Goal: Task Accomplishment & Management: Complete application form

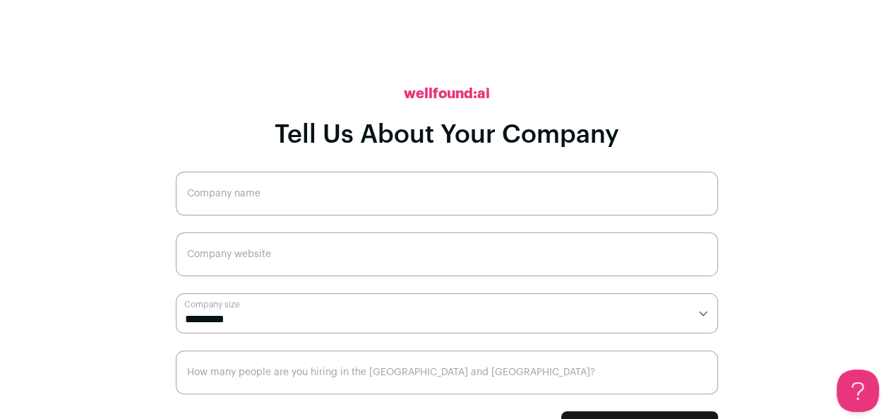
scroll to position [21, 0]
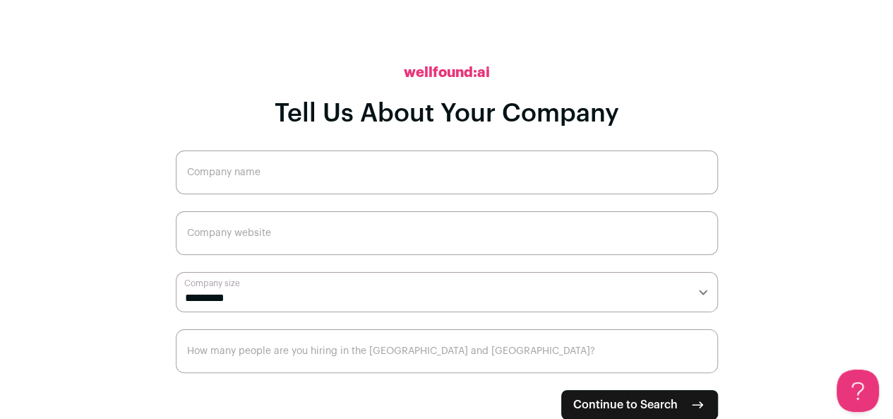
click at [702, 294] on select "**********" at bounding box center [447, 292] width 542 height 40
click at [701, 291] on select "**********" at bounding box center [447, 292] width 542 height 40
click at [323, 188] on input "Company name" at bounding box center [447, 172] width 542 height 44
click at [265, 294] on select "**********" at bounding box center [447, 292] width 542 height 40
select select "*"
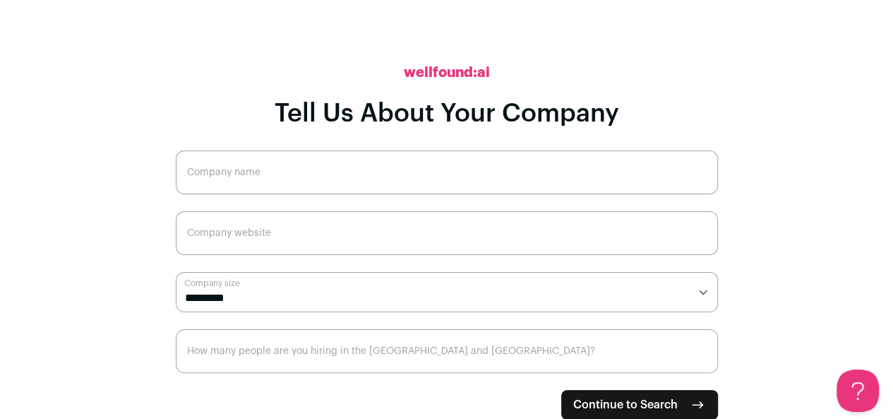
click at [176, 272] on select "**********" at bounding box center [447, 292] width 542 height 40
click at [673, 404] on span "Continue to Search" at bounding box center [625, 404] width 104 height 17
click at [249, 177] on input "Company name" at bounding box center [447, 172] width 542 height 44
type input "RoyalIT Consulting"
click at [630, 410] on span "Continue to Search" at bounding box center [625, 404] width 104 height 17
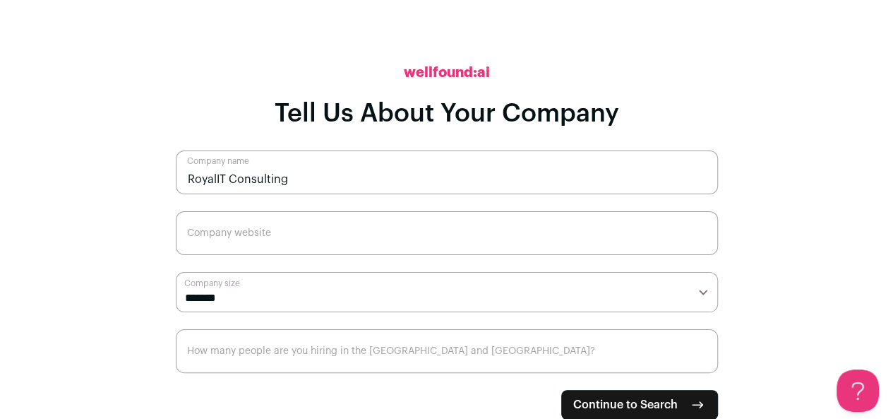
click at [219, 248] on input "Company website" at bounding box center [447, 233] width 542 height 44
paste input "Wellfound"
type input "Wellfound"
click at [627, 404] on span "Continue to Search" at bounding box center [625, 404] width 104 height 17
click at [260, 356] on input "How many people are you hiring in the [GEOGRAPHIC_DATA] and [GEOGRAPHIC_DATA]?" at bounding box center [447, 351] width 542 height 44
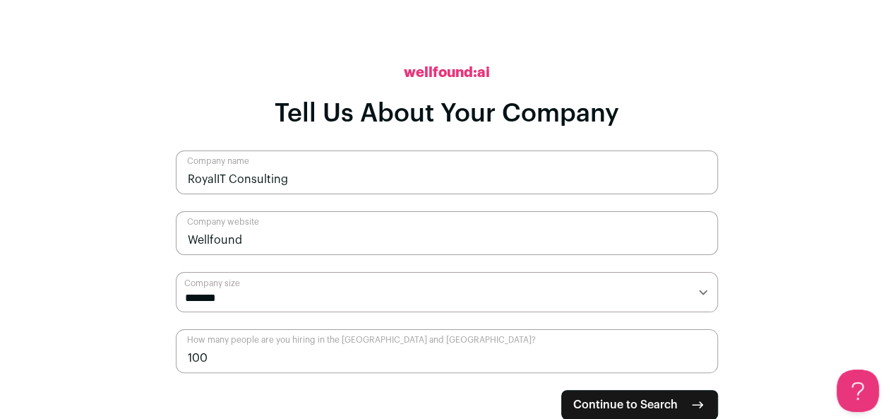
type input "100"
click at [663, 407] on span "Continue to Search" at bounding box center [625, 404] width 104 height 17
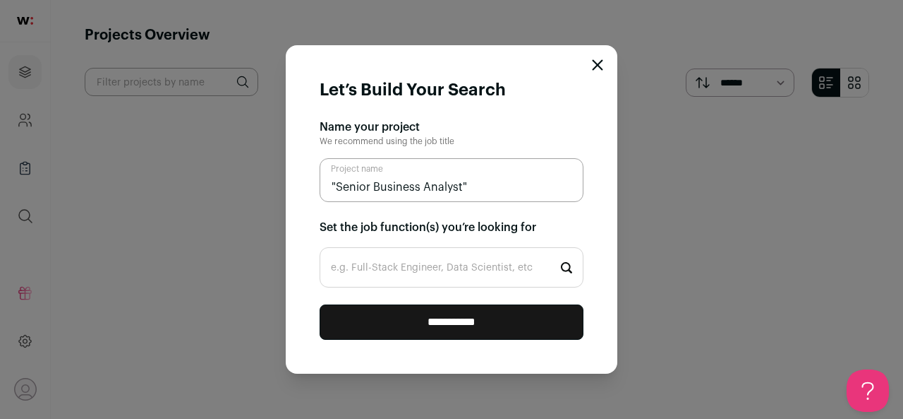
type input ""Senior Business Analyst""
click at [398, 272] on input "e.g. Full-Stack Engineer, Data Scientist, etc" at bounding box center [452, 267] width 264 height 40
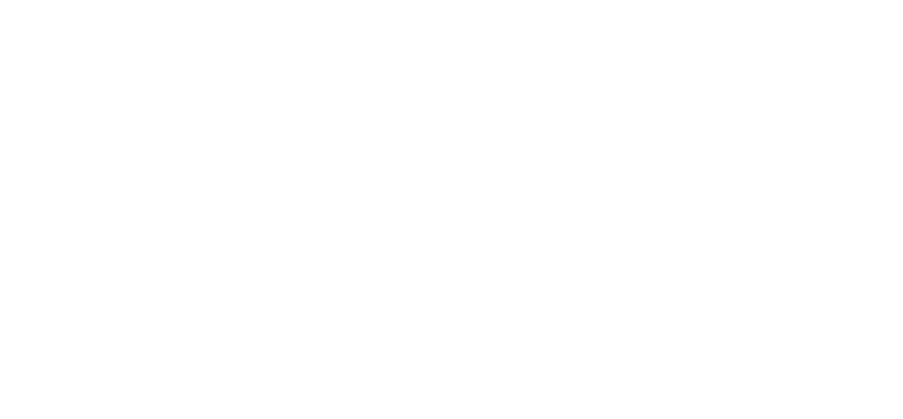
type input "CBA"
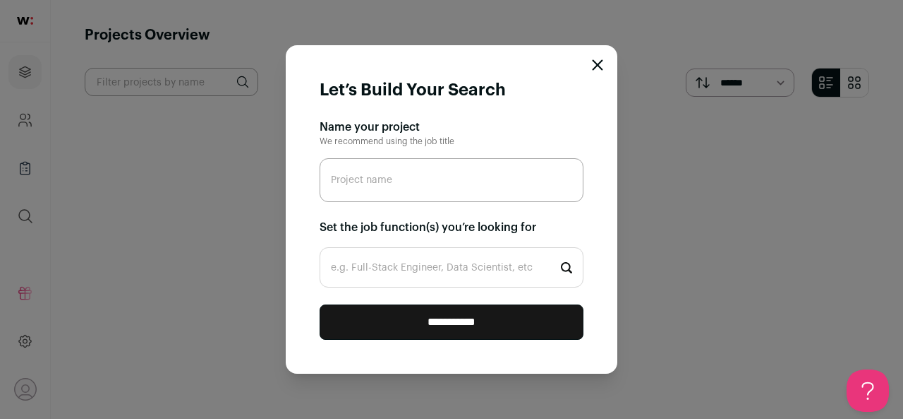
click at [368, 188] on input "Project name" at bounding box center [452, 180] width 264 height 44
type input ""Business Analyst""
click at [363, 264] on input "e.g. Full-Stack Engineer, Data Scientist, etc" at bounding box center [452, 267] width 264 height 40
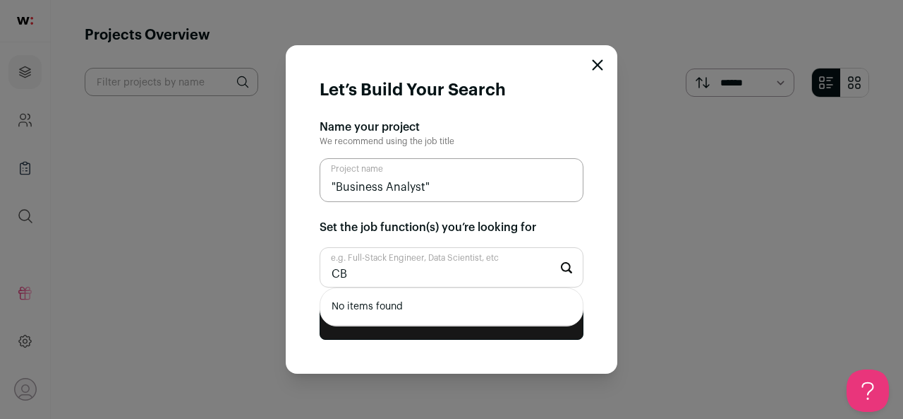
type input "C"
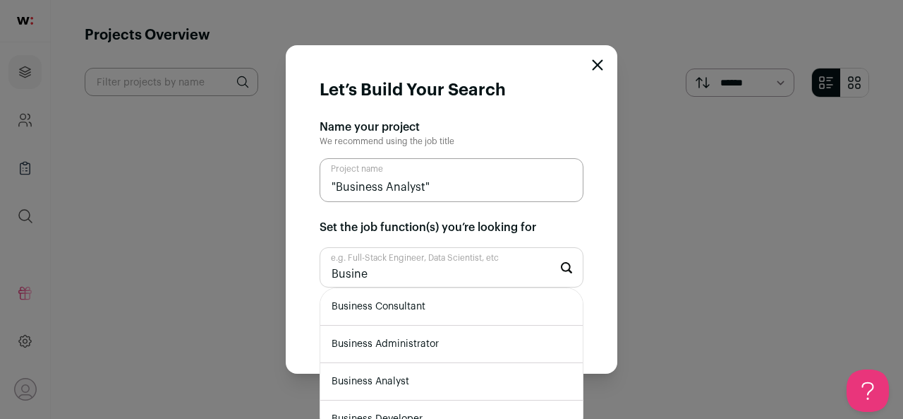
type input "Busine"
click at [378, 386] on li "Business Analyst" at bounding box center [451, 381] width 263 height 37
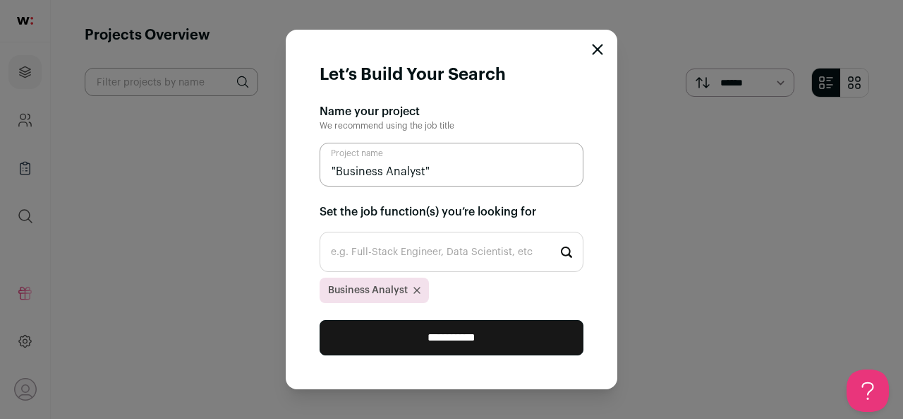
click at [447, 339] on input "**********" at bounding box center [452, 337] width 264 height 35
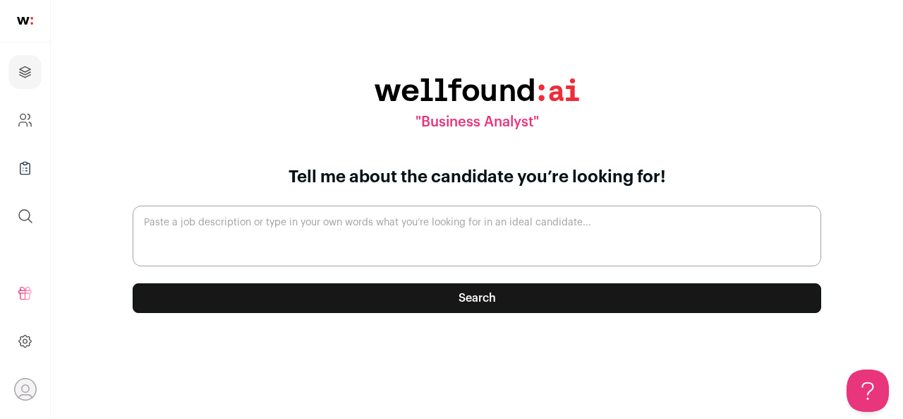
paste textarea "Job Description: SUMMARY: Gathers, interprets and documents customer business n…"
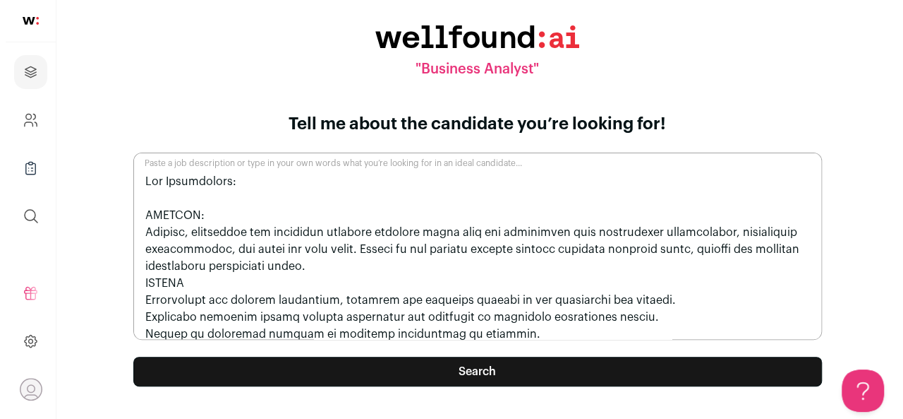
scroll to position [577, 0]
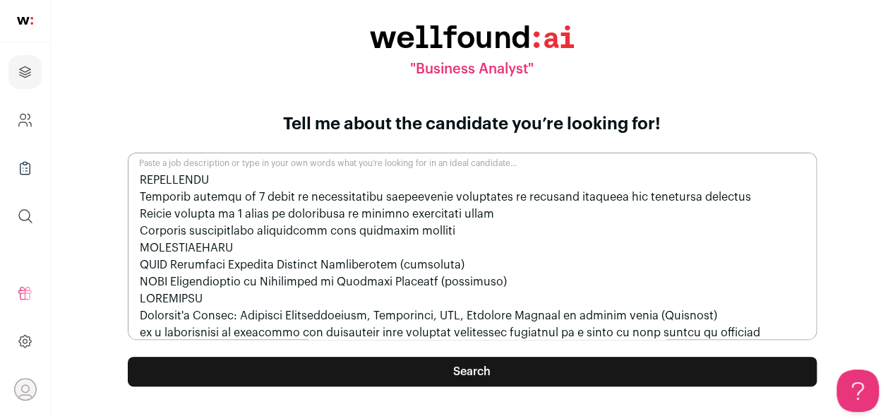
type textarea "Job Description: SUMMARY: Gathers, interprets and documents customer business n…"
click at [471, 378] on button "Search" at bounding box center [472, 371] width 689 height 30
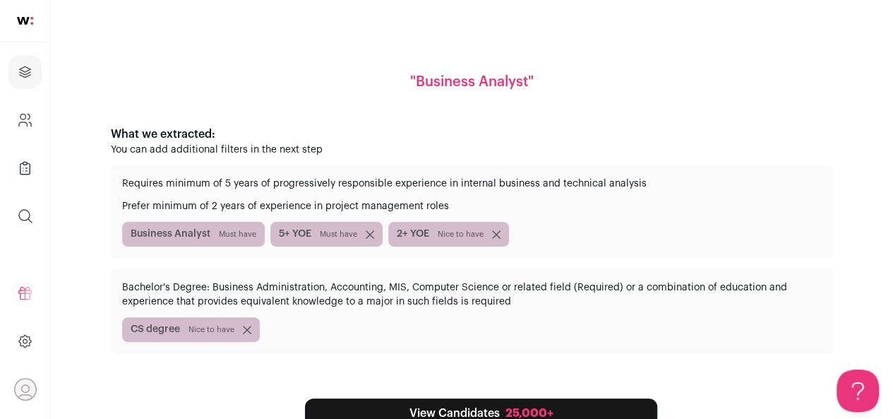
scroll to position [93, 0]
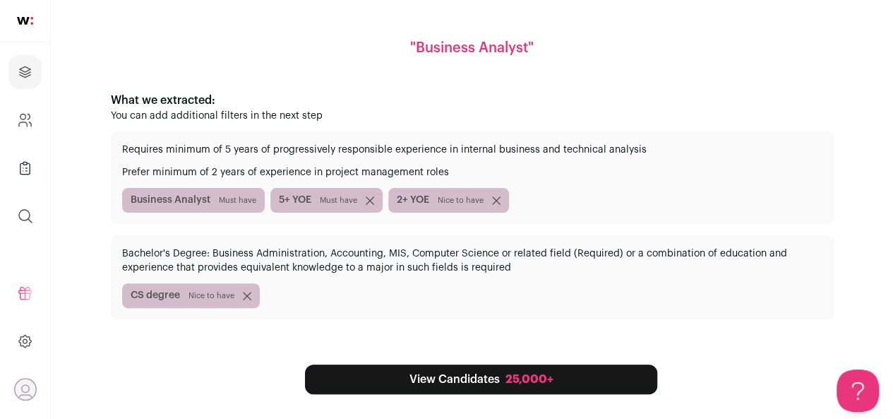
click at [457, 383] on link "View Candidates 25,000+" at bounding box center [481, 379] width 352 height 30
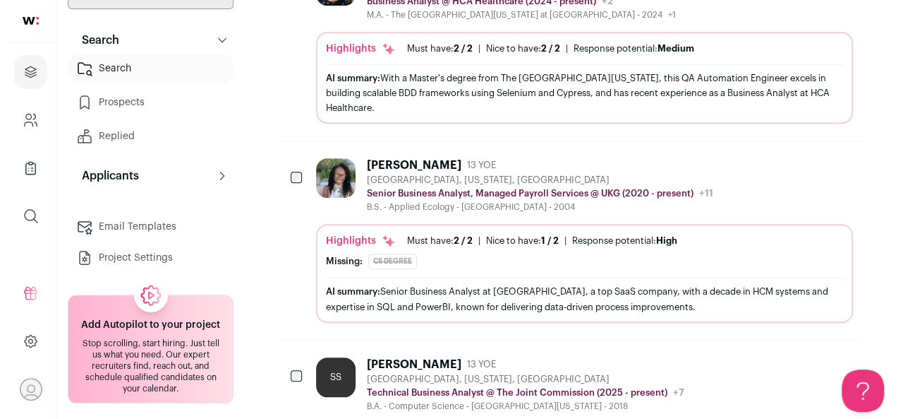
scroll to position [150, 0]
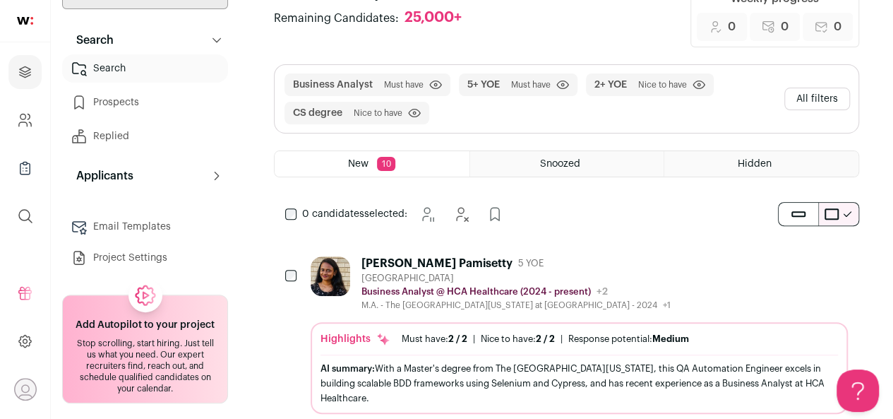
click at [436, 260] on div "Deepthi Pamisetty" at bounding box center [436, 263] width 151 height 14
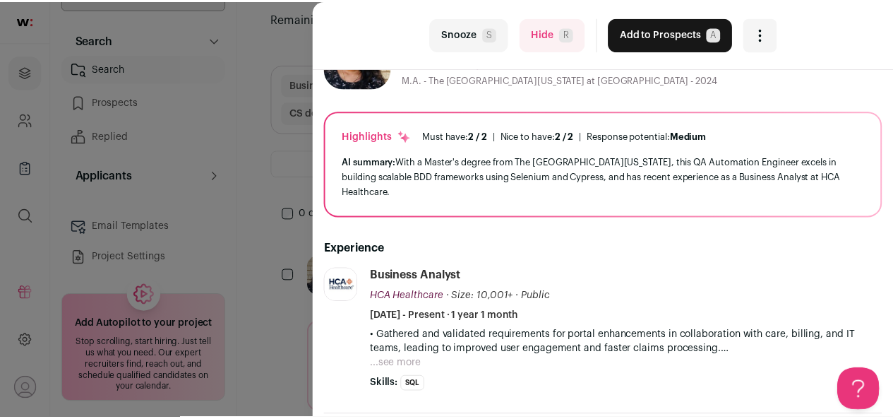
scroll to position [0, 0]
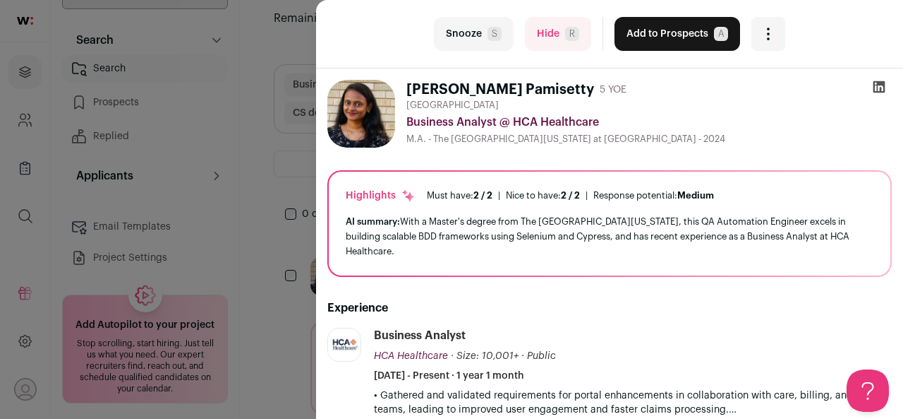
click at [764, 39] on icon "Open dropdown" at bounding box center [768, 33] width 17 height 17
click at [693, 90] on div "Deepthi Pamisetty 5 YOE" at bounding box center [650, 90] width 486 height 20
click at [181, 32] on div "last Snooze S Hide R Add to Prospects A Are you sure? Deepthi Pamisetty is alre…" at bounding box center [451, 209] width 903 height 419
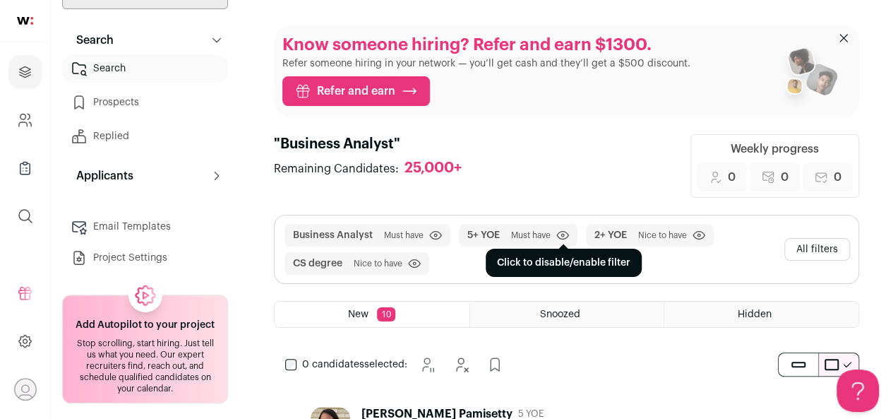
click at [567, 233] on icon "submit" at bounding box center [562, 235] width 13 height 10
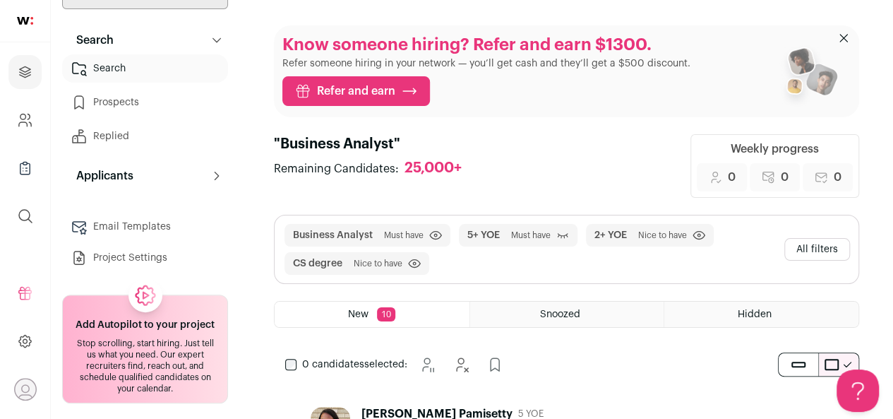
scroll to position [353, 0]
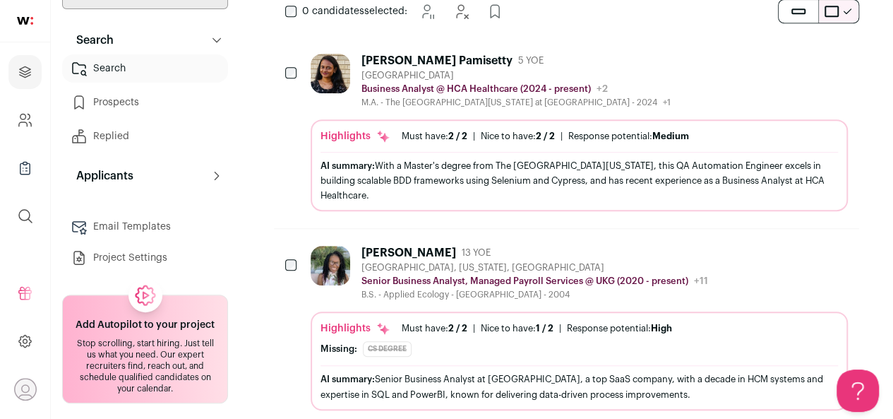
click at [198, 174] on button "Applicants" at bounding box center [145, 176] width 166 height 28
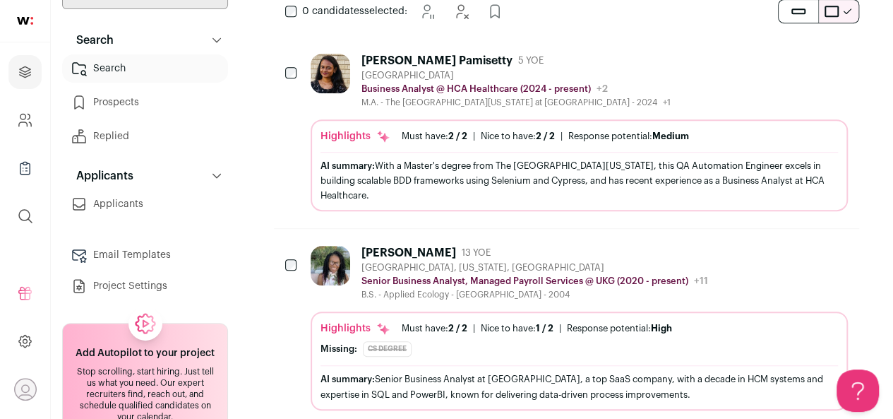
click at [198, 174] on button "Applicants" at bounding box center [145, 176] width 166 height 28
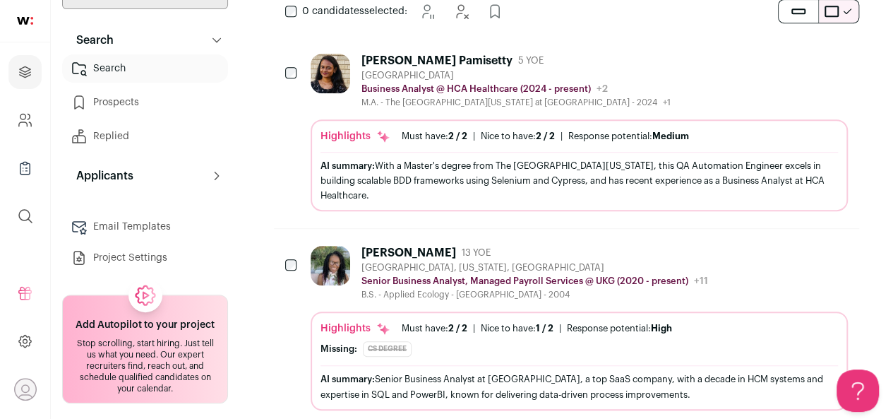
click at [211, 37] on icon at bounding box center [216, 40] width 11 height 11
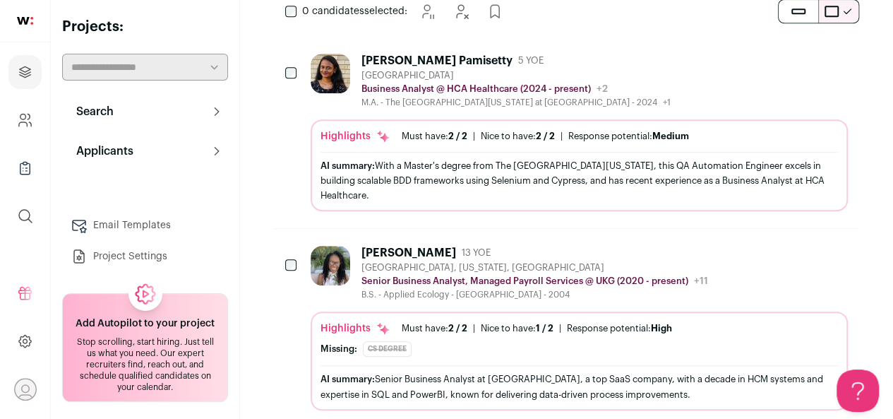
scroll to position [0, 0]
click at [214, 104] on button "Search" at bounding box center [145, 111] width 166 height 28
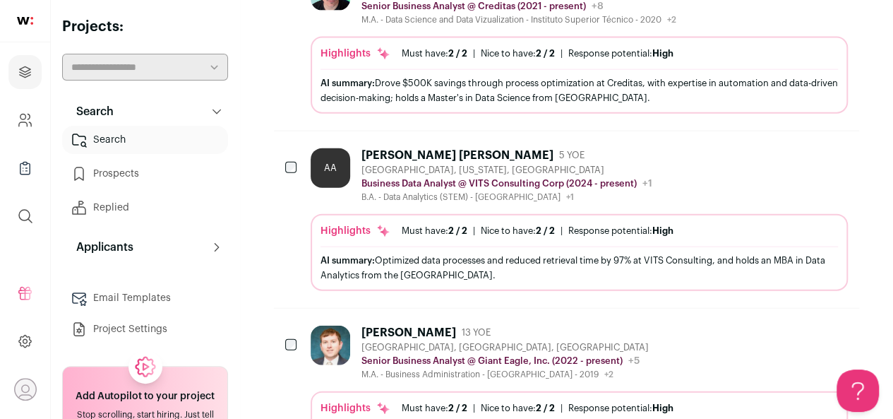
scroll to position [1915, 0]
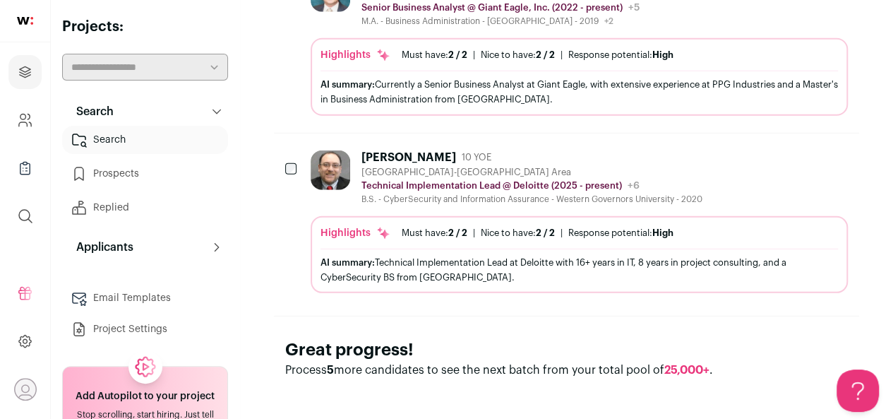
click at [687, 365] on span "25,000+" at bounding box center [686, 369] width 45 height 11
click at [693, 364] on span "25,000+" at bounding box center [686, 369] width 45 height 11
drag, startPoint x: 693, startPoint y: 362, endPoint x: 599, endPoint y: 315, distance: 104.8
click at [599, 315] on div "Great progress! Process 5 more candidates to see the next batch from your total…" at bounding box center [566, 357] width 585 height 85
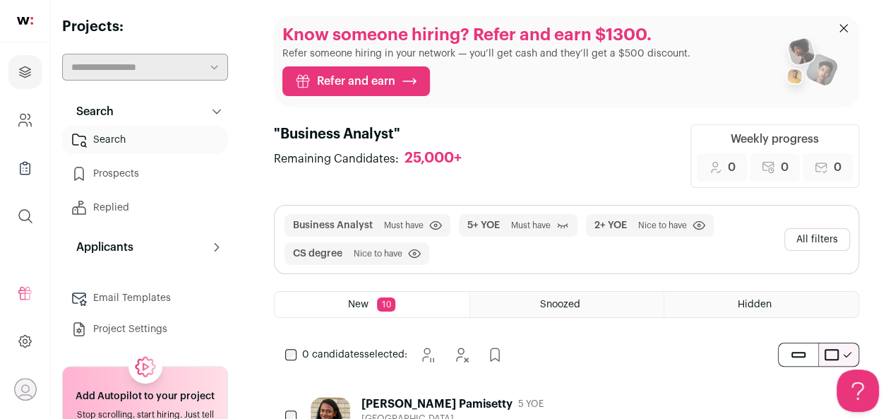
scroll to position [0, 0]
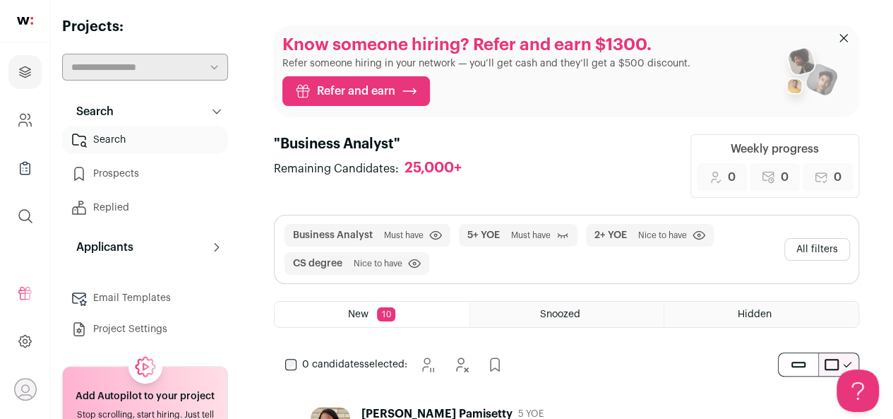
click at [436, 169] on div "25,000+" at bounding box center [432, 169] width 57 height 18
click at [435, 169] on div "25,000+" at bounding box center [432, 169] width 57 height 18
click at [844, 37] on icon "submit" at bounding box center [843, 38] width 7 height 7
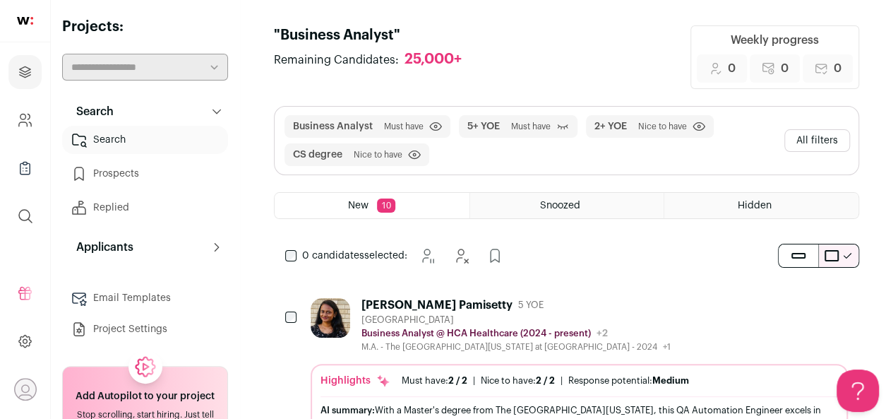
click at [30, 19] on img at bounding box center [25, 21] width 16 height 8
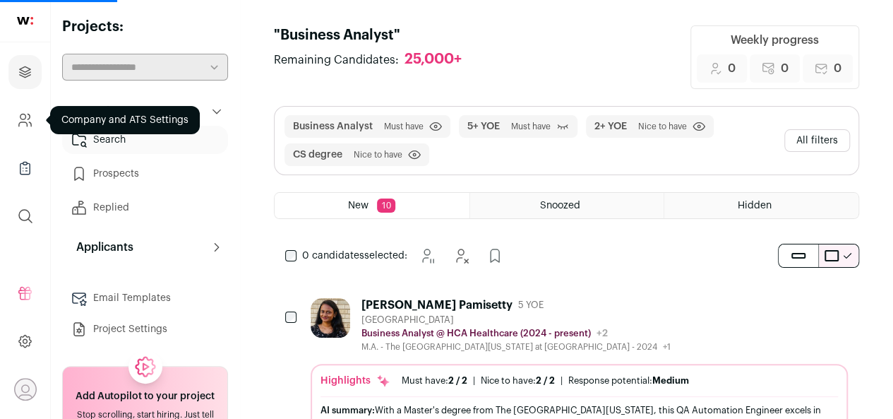
click at [19, 121] on icon "Company and ATS Settings" at bounding box center [25, 120] width 16 height 17
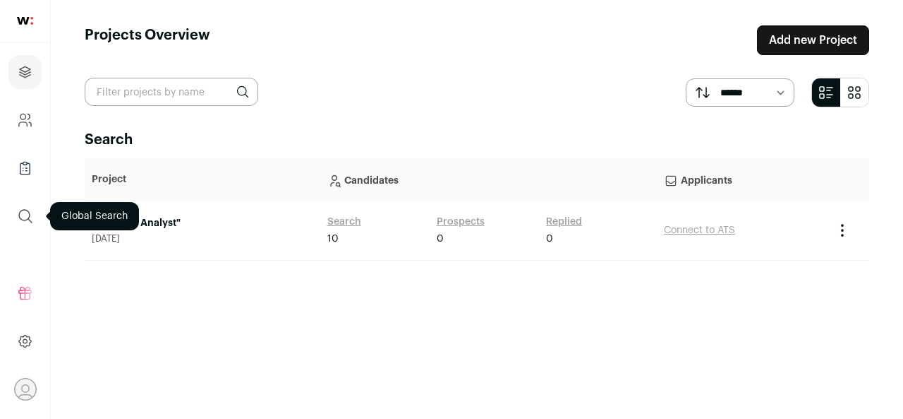
click at [17, 214] on icon "submit" at bounding box center [25, 216] width 17 height 17
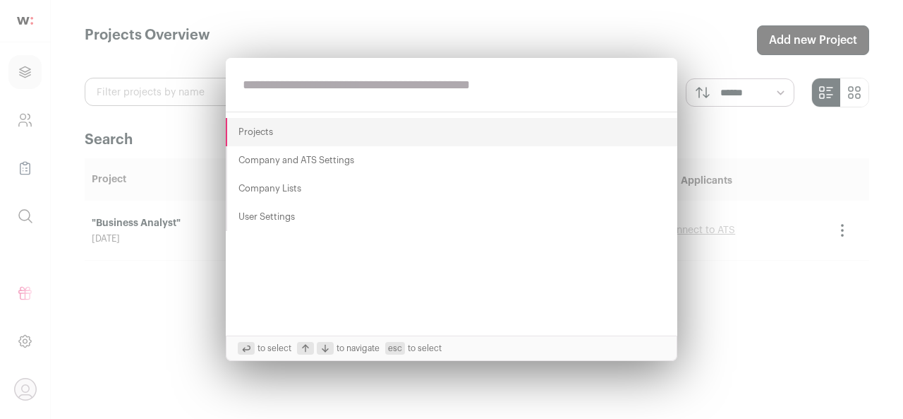
click at [18, 214] on div "Projects Company and ATS Settings Company Lists User Settings to select to navi…" at bounding box center [451, 209] width 903 height 419
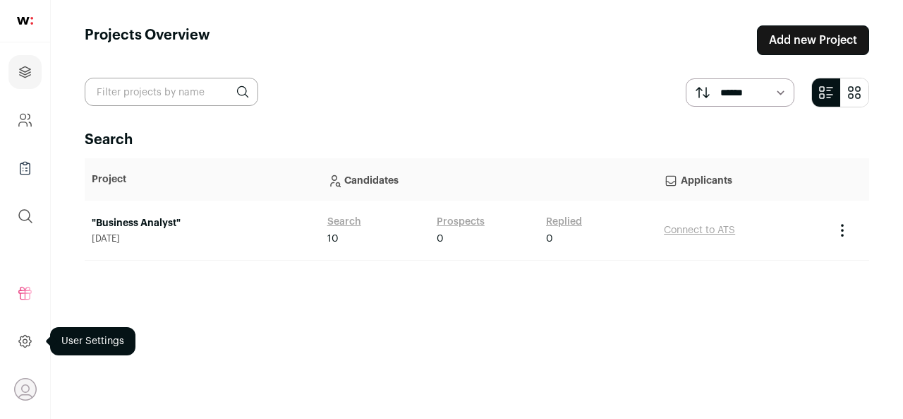
click at [34, 339] on link at bounding box center [24, 341] width 33 height 34
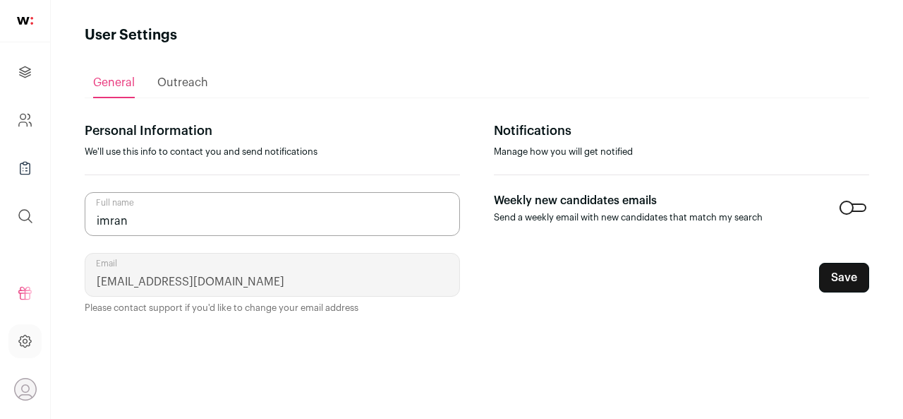
click at [38, 387] on li "Cookie Preferences Logout" at bounding box center [24, 389] width 33 height 34
click at [28, 386] on icon "Open dropdown" at bounding box center [25, 389] width 8 height 8
click at [592, 307] on section "Notifications Manage how you will get notified Weekly new candidates emails Sen…" at bounding box center [681, 217] width 375 height 193
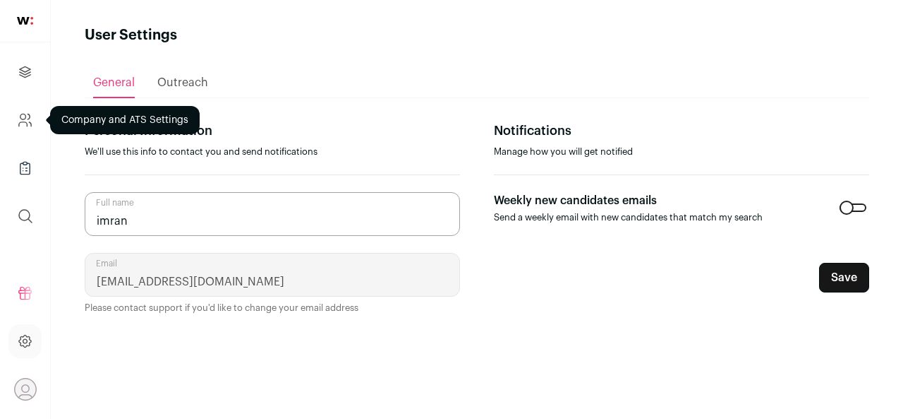
click at [44, 113] on ul "Projects Company and ATS Settings Company Lists (Experimental) Global Search" at bounding box center [25, 143] width 50 height 203
click at [35, 115] on link "Company and ATS Settings" at bounding box center [24, 120] width 33 height 34
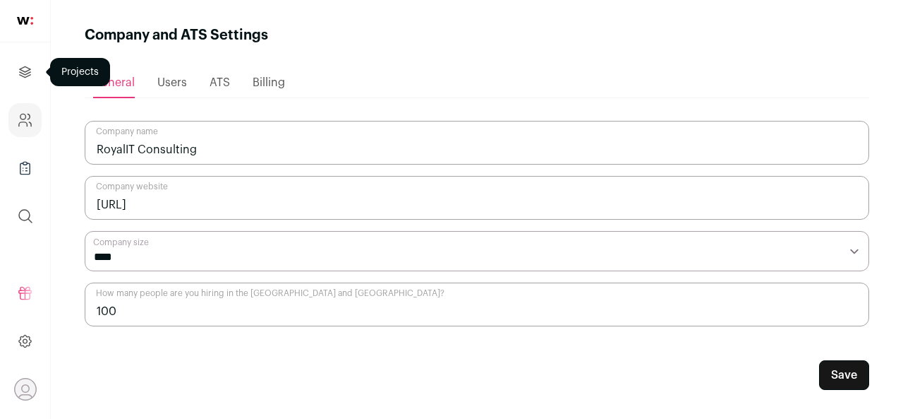
click at [29, 74] on icon "Projects" at bounding box center [25, 72] width 16 height 17
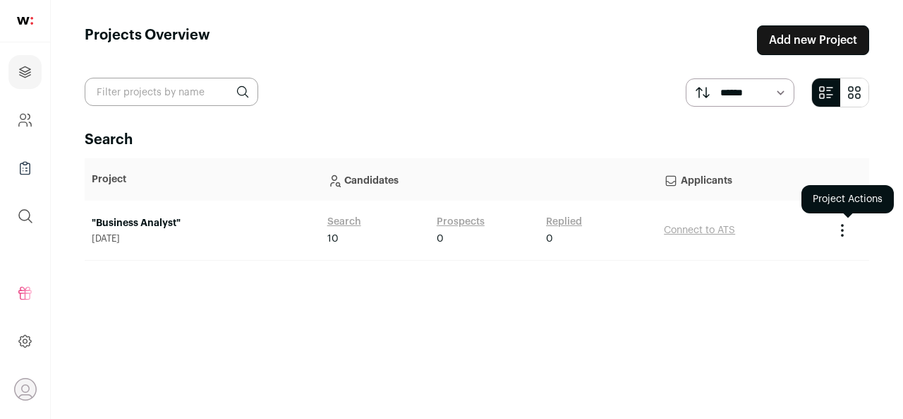
click at [837, 234] on icon "Project Actions" at bounding box center [842, 230] width 17 height 17
click at [847, 229] on icon "Project Actions" at bounding box center [842, 230] width 17 height 17
click at [843, 229] on icon "Project Actions" at bounding box center [842, 229] width 1 height 1
click at [850, 100] on button "submit" at bounding box center [855, 92] width 28 height 28
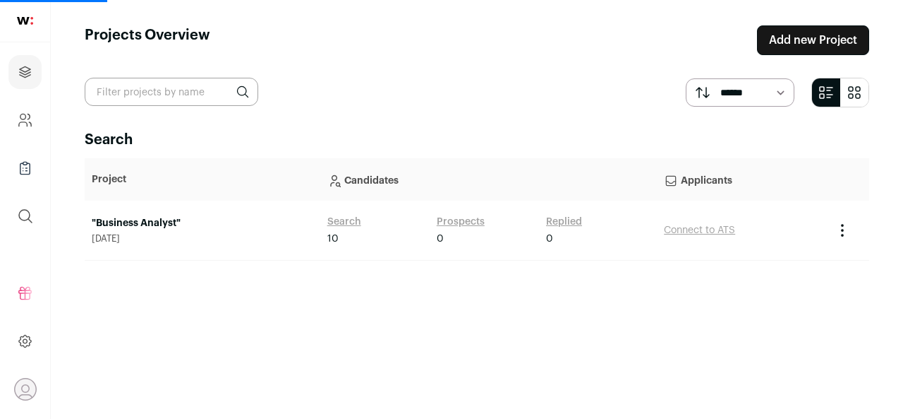
click at [861, 87] on icon "submit" at bounding box center [854, 92] width 17 height 17
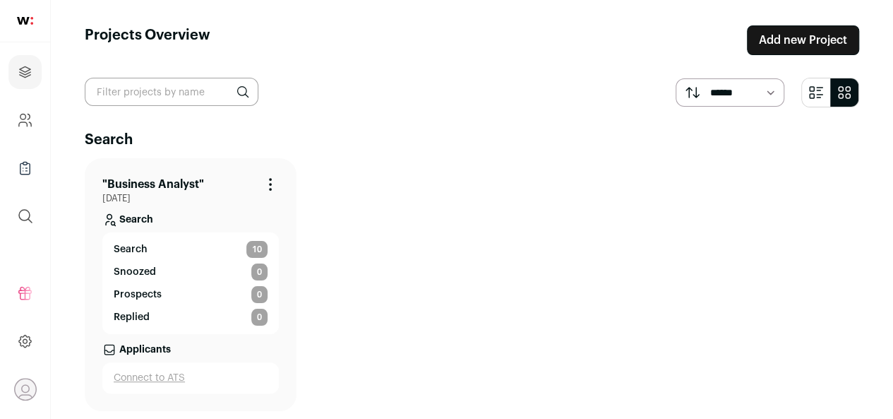
click at [809, 43] on link "Add new Project" at bounding box center [803, 40] width 112 height 30
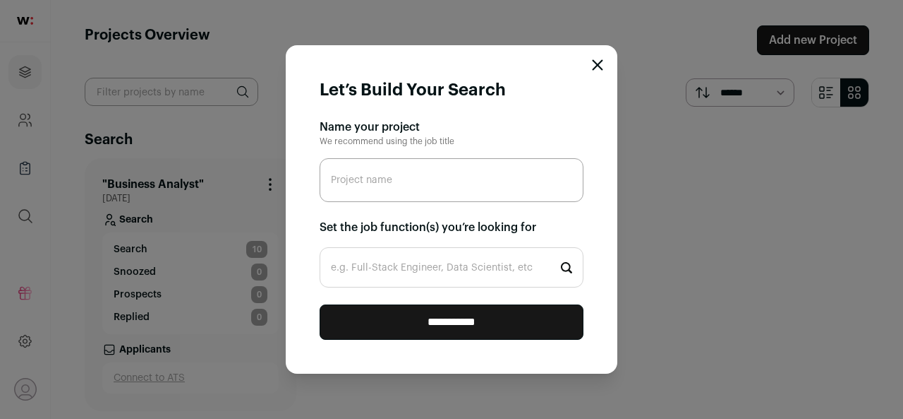
click at [335, 173] on input "Project name" at bounding box center [452, 180] width 264 height 44
type input "Press Operator"
click at [392, 280] on input "e.g. Full-Stack Engineer, Data Scientist, etc" at bounding box center [452, 267] width 264 height 40
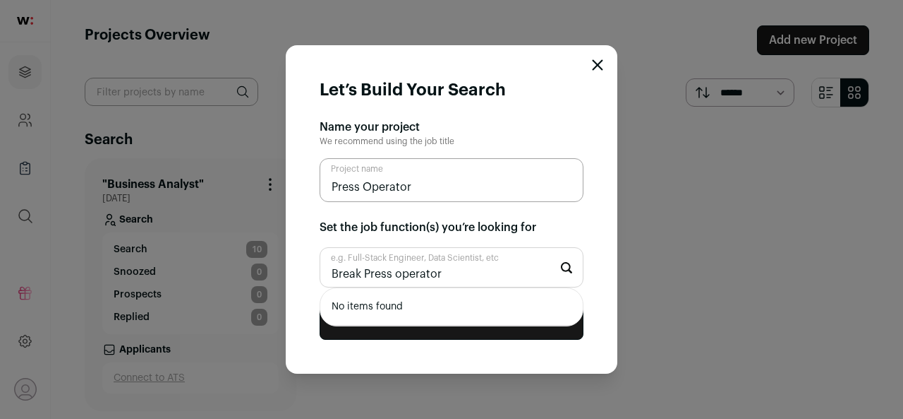
type input "Break Press operator"
click at [596, 61] on icon "Close modal" at bounding box center [598, 65] width 9 height 9
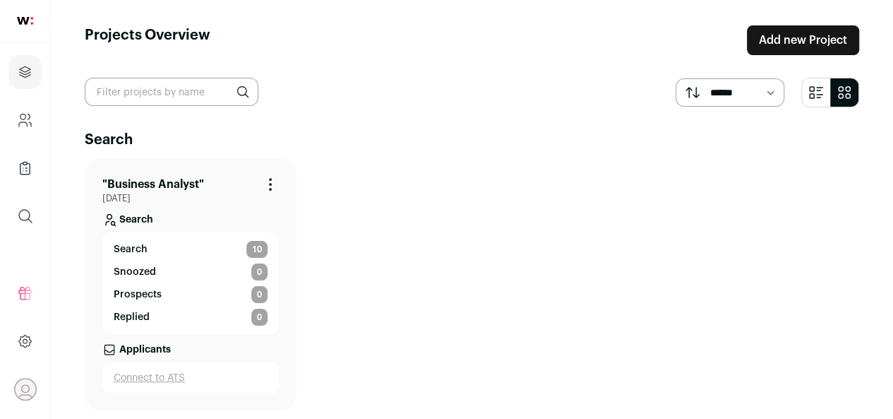
click at [28, 23] on img at bounding box center [25, 21] width 16 height 8
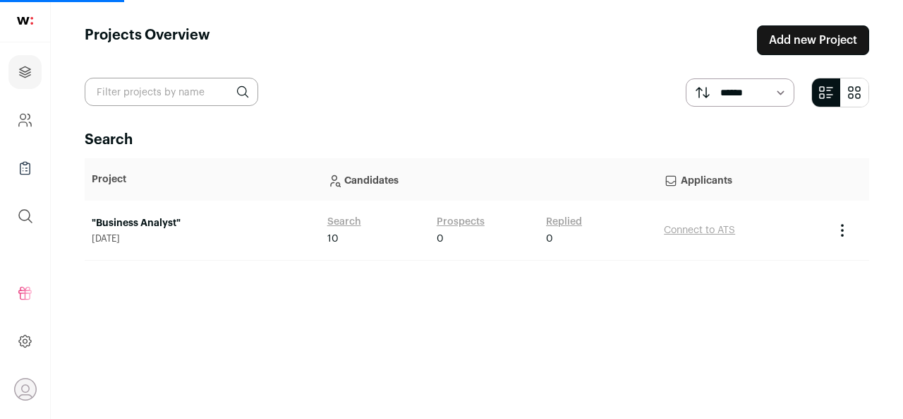
click at [25, 394] on icon "Open dropdown" at bounding box center [25, 396] width 17 height 6
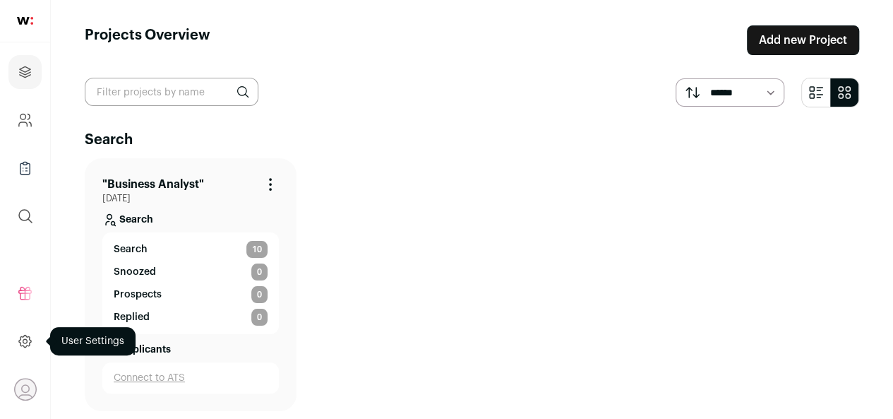
click at [21, 335] on icon at bounding box center [25, 340] width 16 height 17
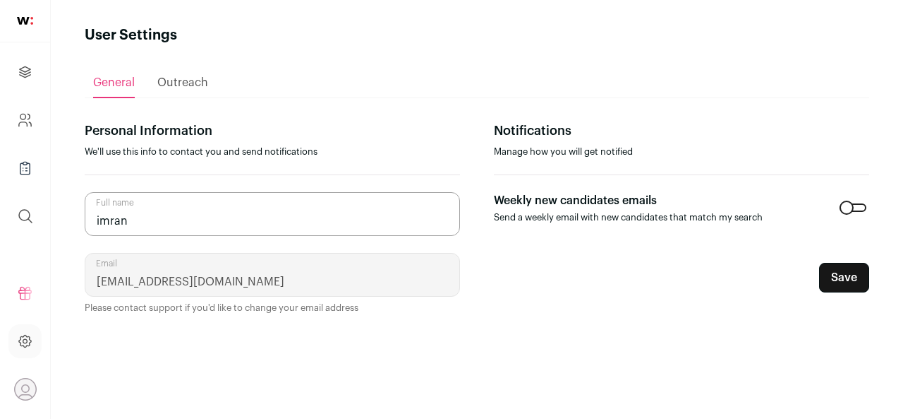
click at [25, 378] on icon "Open dropdown" at bounding box center [25, 389] width 22 height 22
click at [30, 385] on icon "Open dropdown" at bounding box center [25, 389] width 22 height 22
click at [90, 379] on button "Logout" at bounding box center [127, 381] width 156 height 14
